Goal: Information Seeking & Learning: Check status

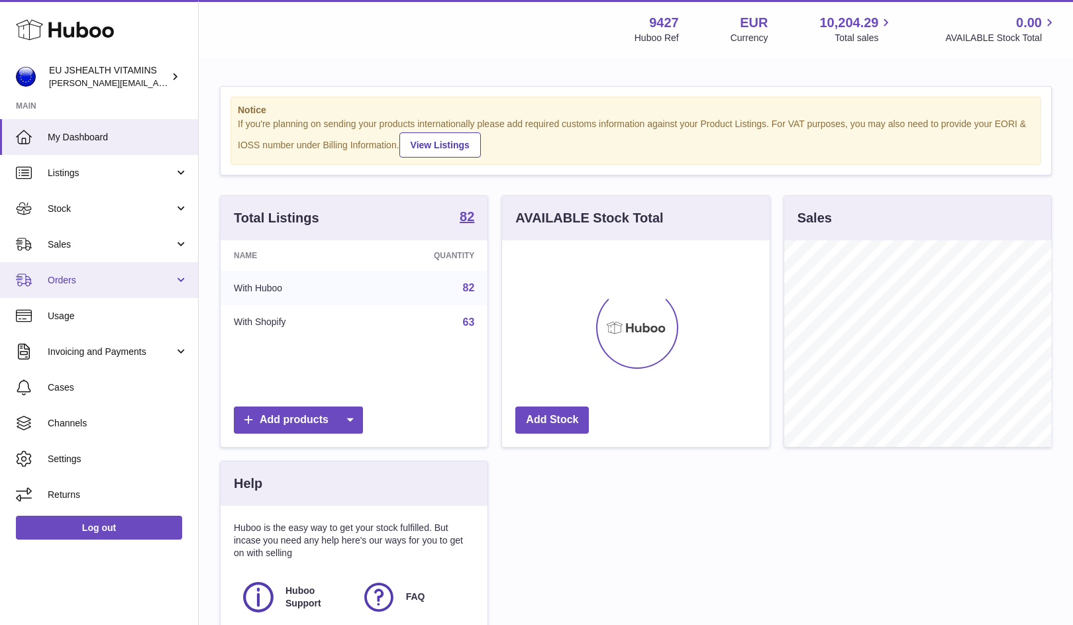
scroll to position [207, 268]
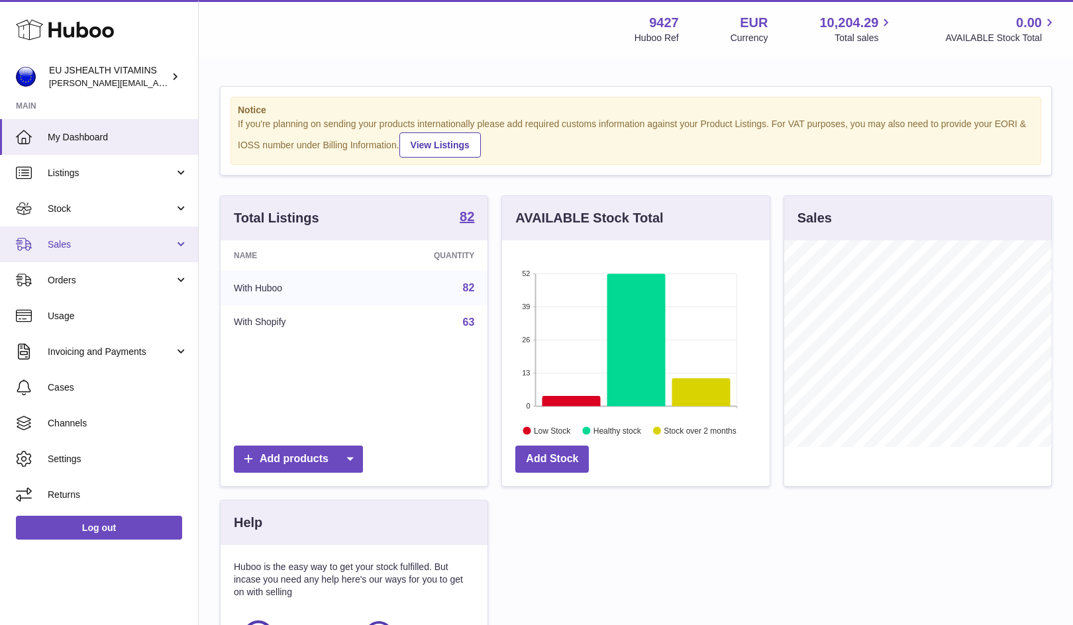
click at [122, 249] on span "Sales" at bounding box center [111, 244] width 127 height 13
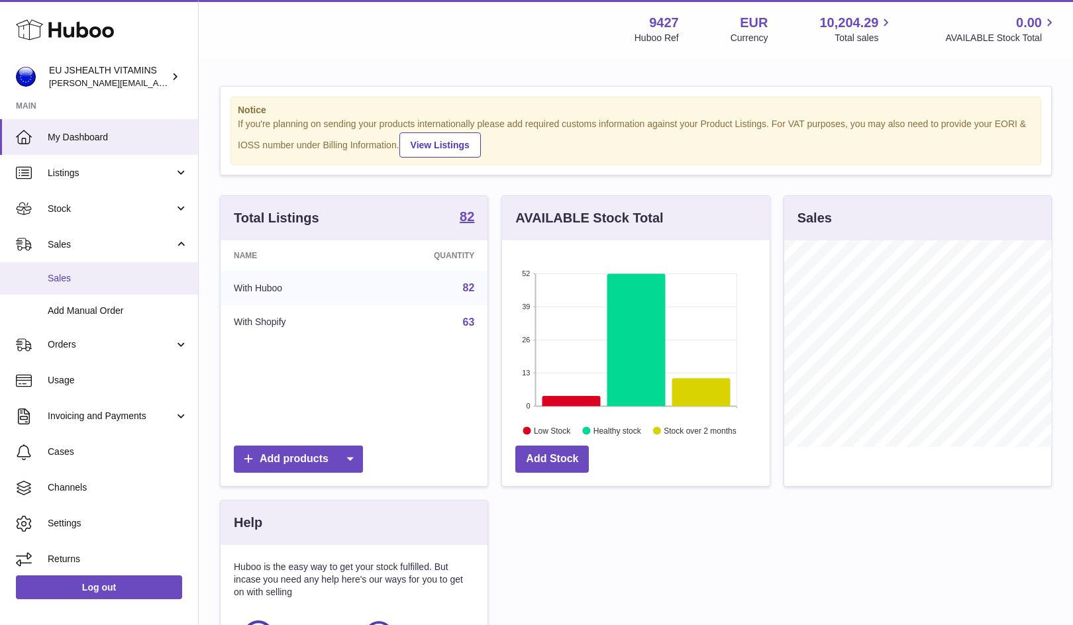
click at [94, 288] on link "Sales" at bounding box center [99, 278] width 198 height 32
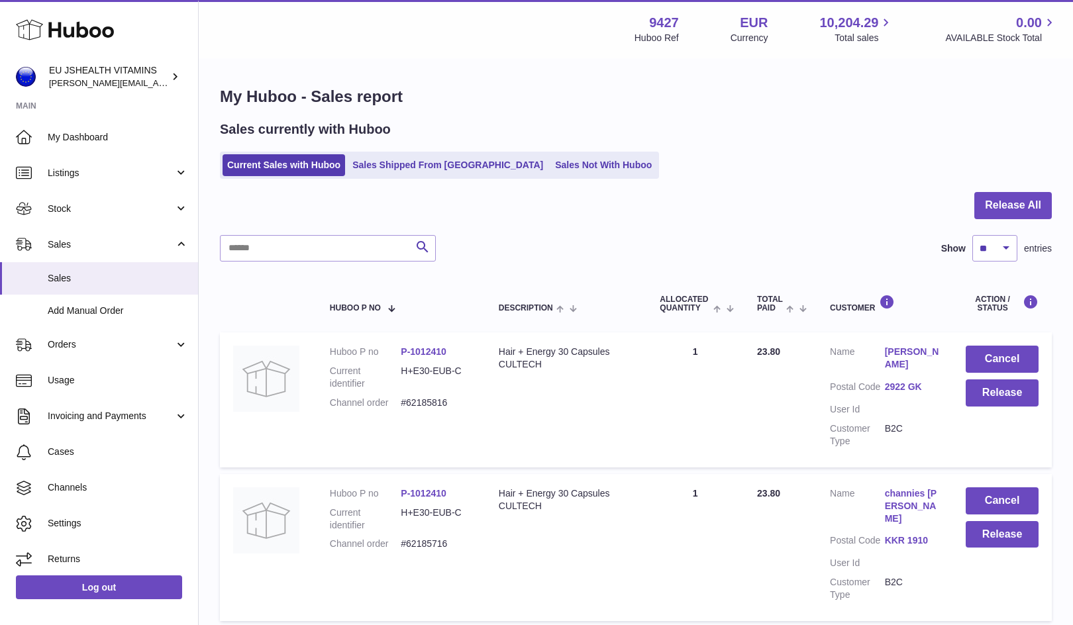
click at [295, 258] on input "text" at bounding box center [328, 248] width 216 height 26
type input "*********"
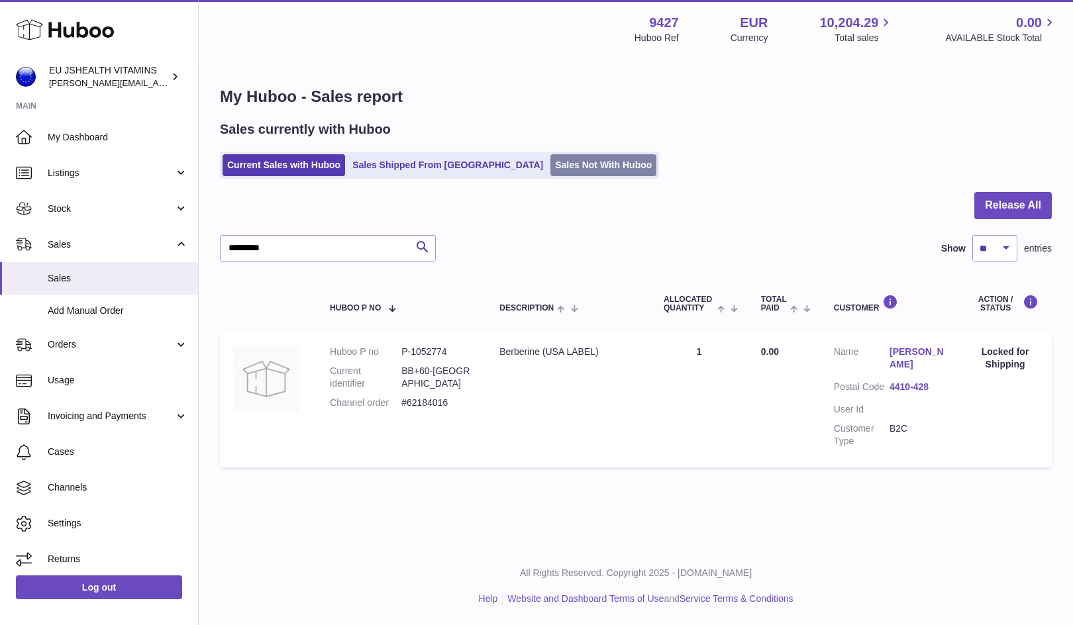
click at [552, 169] on link "Sales Not With Huboo" at bounding box center [603, 165] width 106 height 22
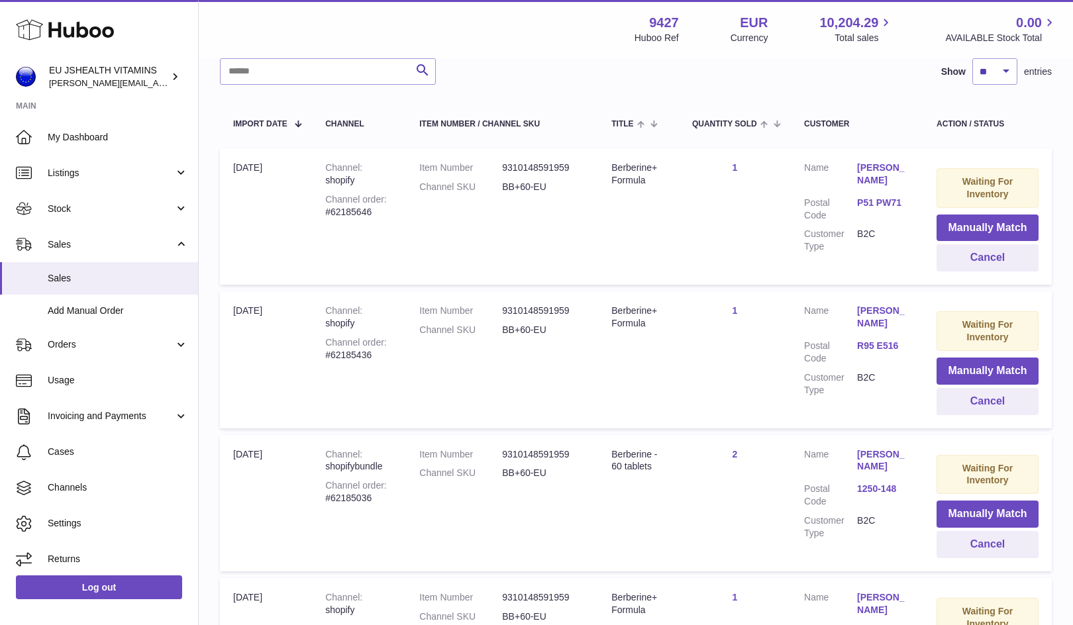
scroll to position [825, 0]
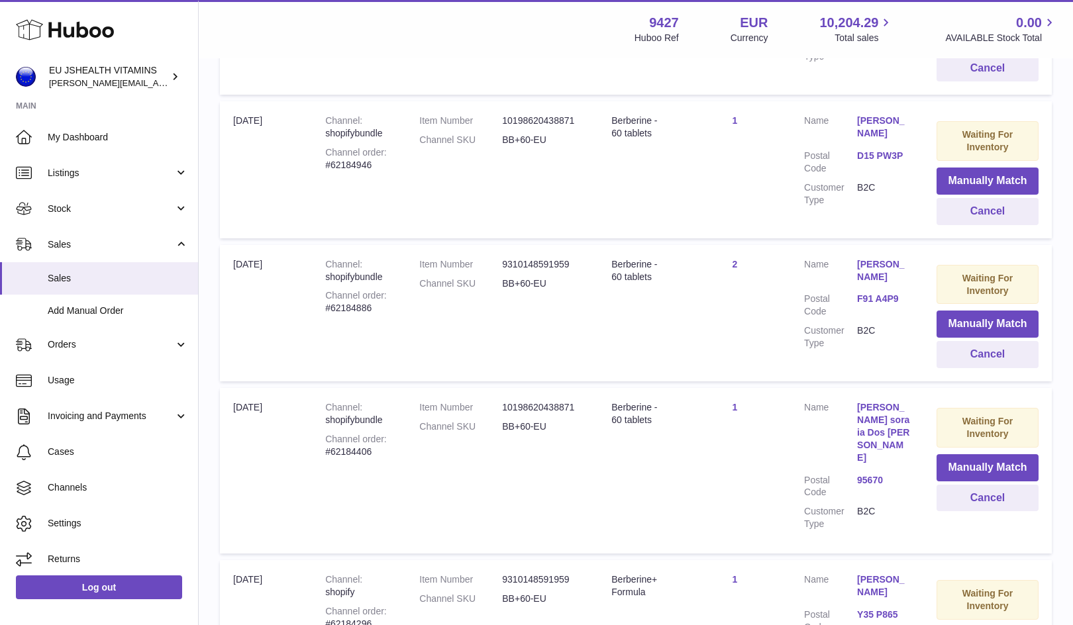
click at [529, 430] on dl "Item Number 10198620438871 Channel SKU BB+60-EU" at bounding box center [502, 420] width 166 height 38
click at [533, 421] on dd "BB+60-EU" at bounding box center [543, 427] width 83 height 13
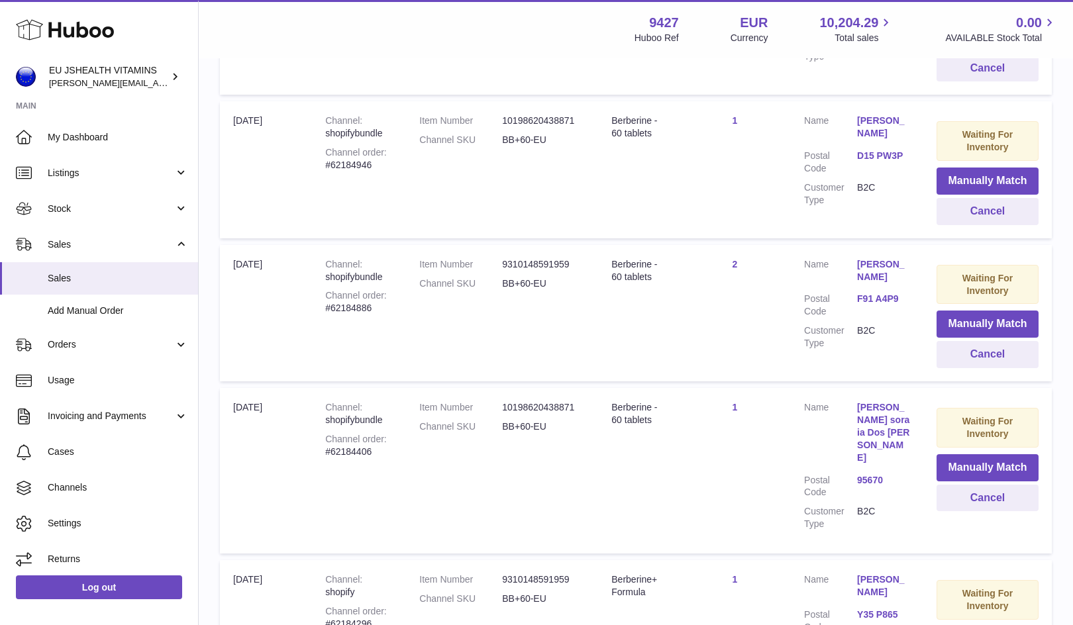
click at [533, 421] on dd "BB+60-EU" at bounding box center [543, 427] width 83 height 13
copy tr "BB+60-EU Title"
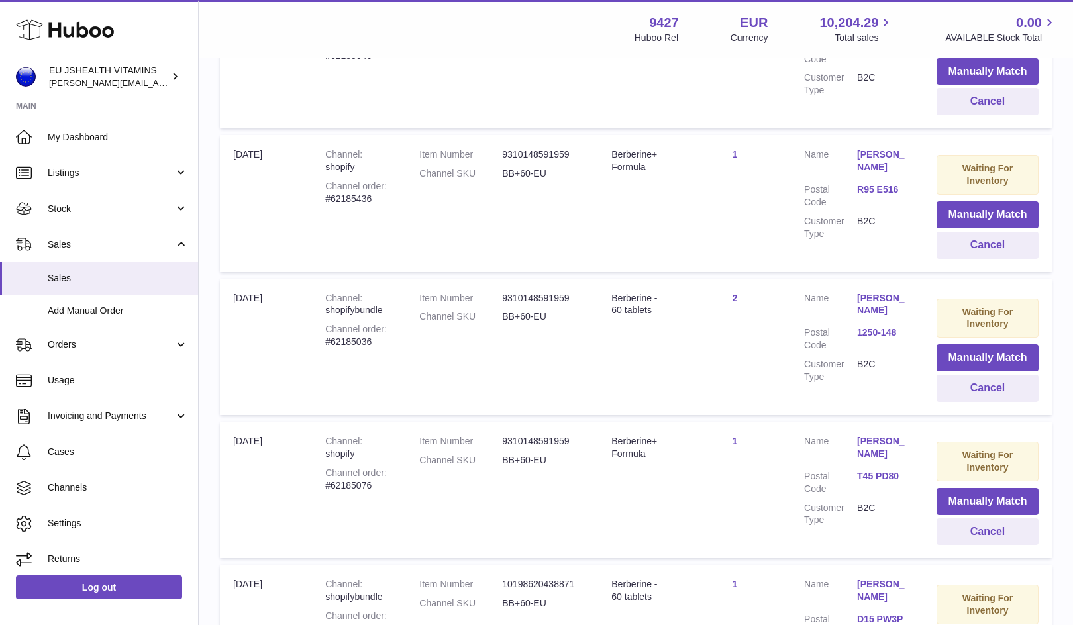
scroll to position [0, 0]
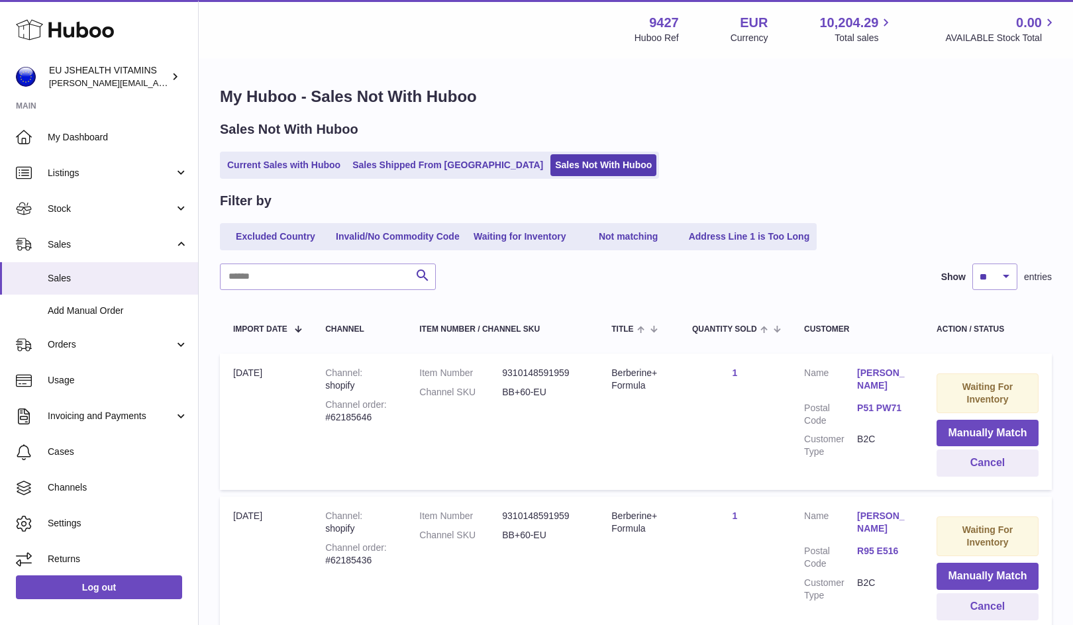
click at [344, 270] on input "text" at bounding box center [328, 277] width 216 height 26
paste input "********"
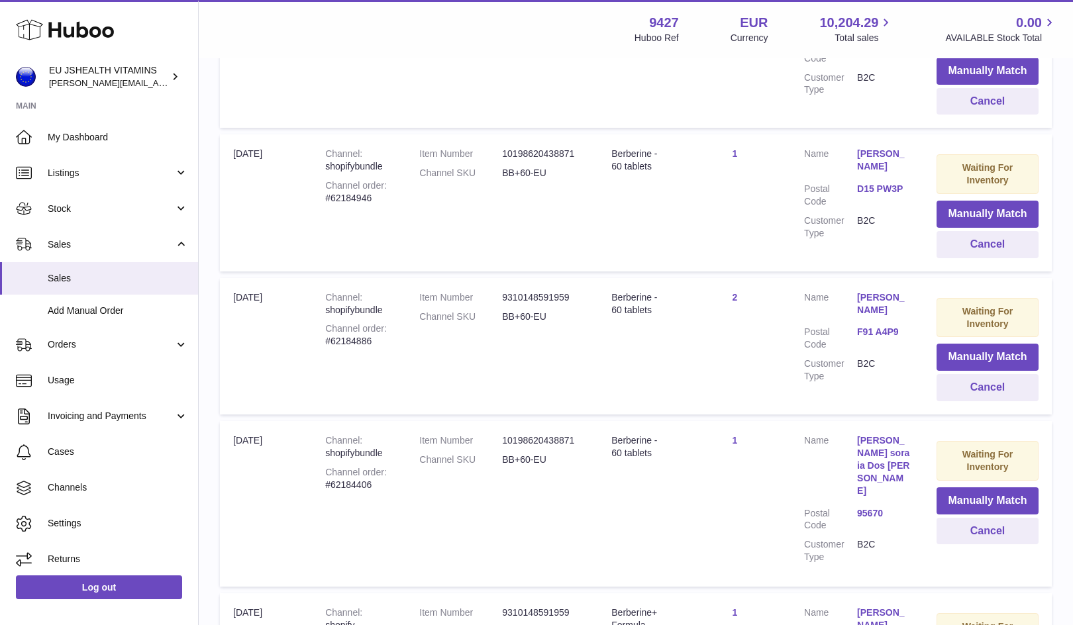
scroll to position [1299, 0]
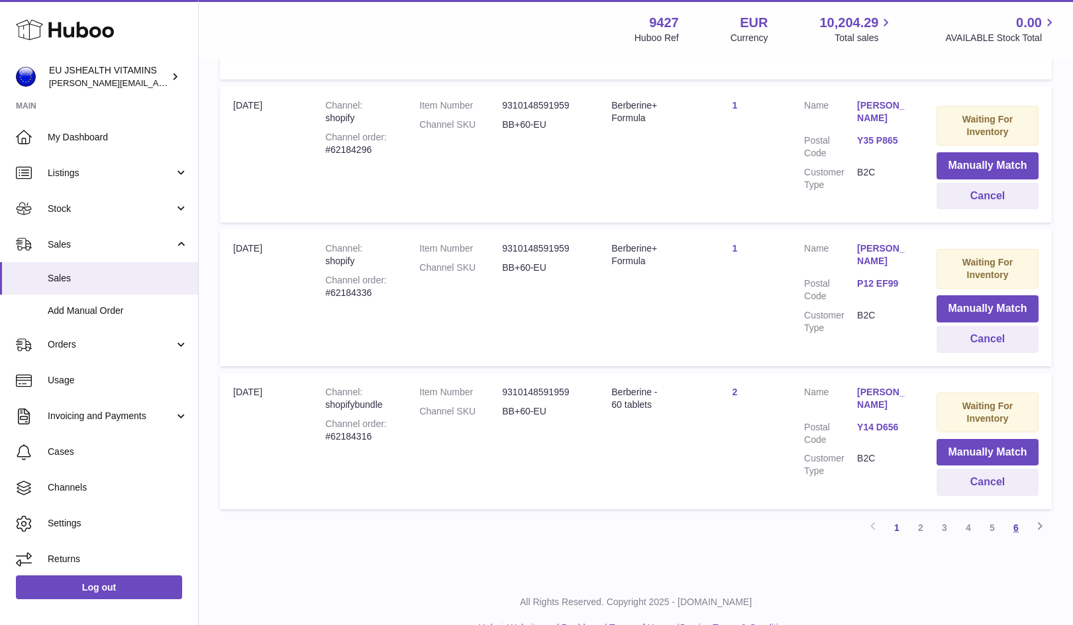
type input "********"
click at [1026, 516] on link "6" at bounding box center [1016, 528] width 24 height 24
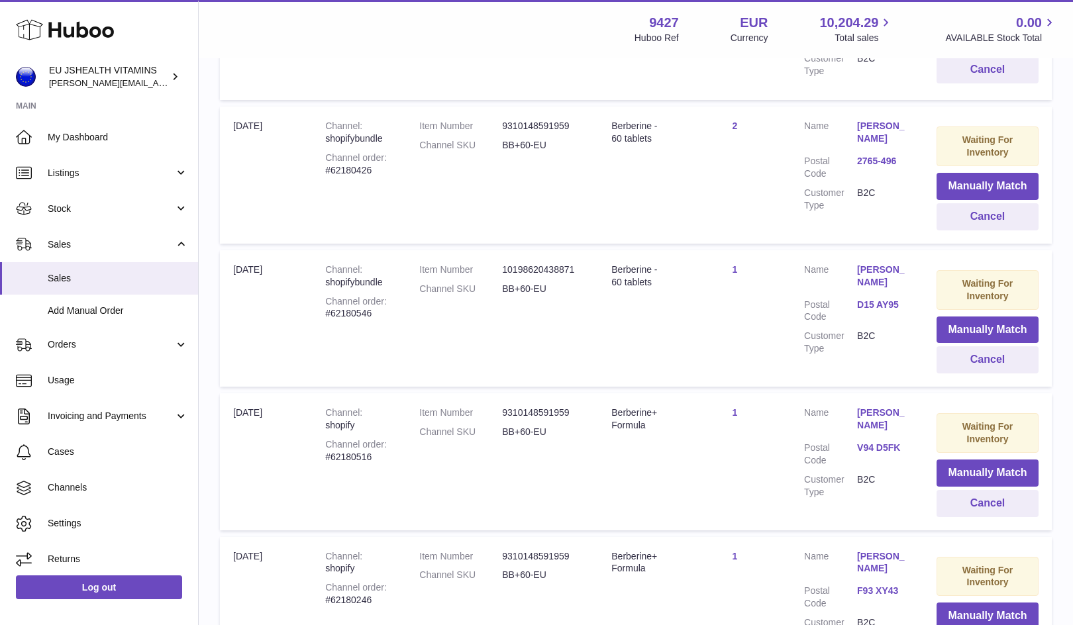
scroll to position [723, 0]
